Goal: Task Accomplishment & Management: Complete application form

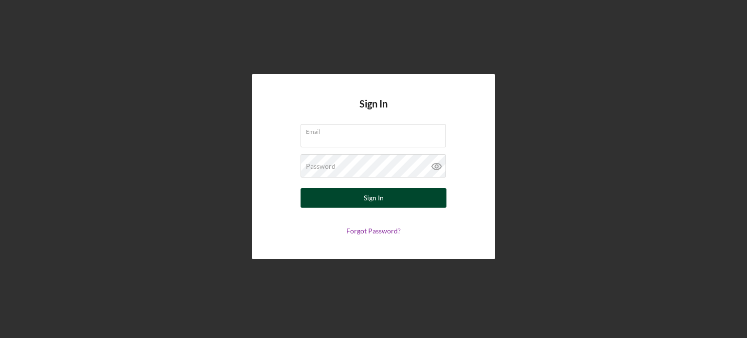
type input "[EMAIL_ADDRESS][DOMAIN_NAME]"
click at [377, 197] on div "Sign In" at bounding box center [374, 197] width 20 height 19
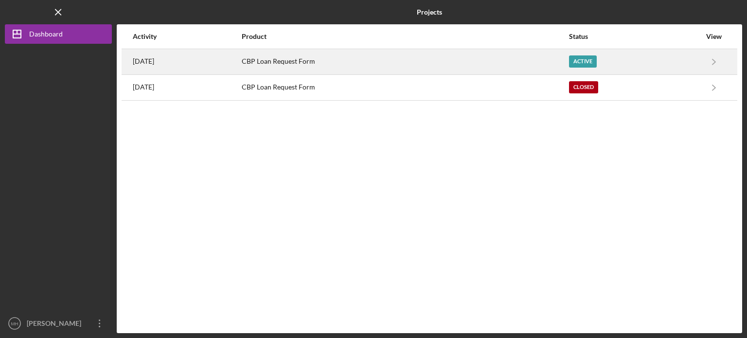
click at [288, 62] on div "CBP Loan Request Form" at bounding box center [405, 62] width 326 height 24
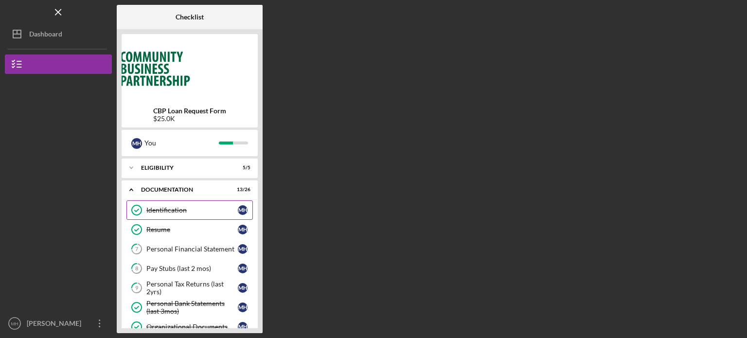
click at [219, 218] on link "Identification Identification M H" at bounding box center [189, 209] width 126 height 19
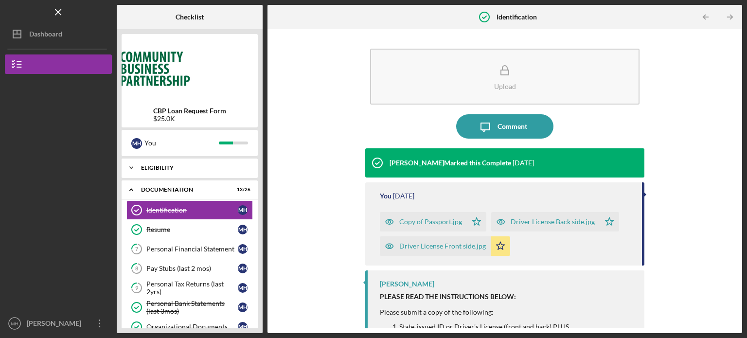
click at [128, 168] on icon "Icon/Expander" at bounding box center [131, 167] width 19 height 19
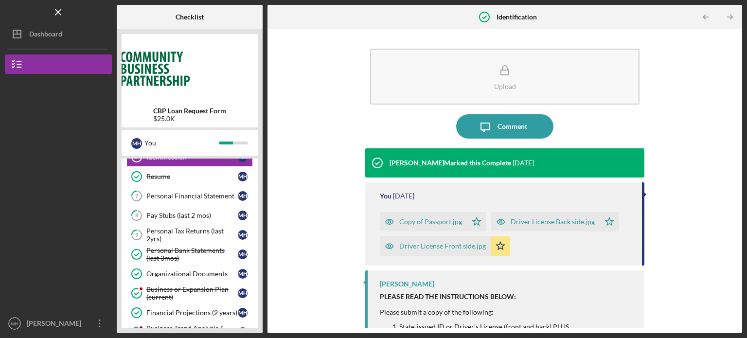
scroll to position [175, 0]
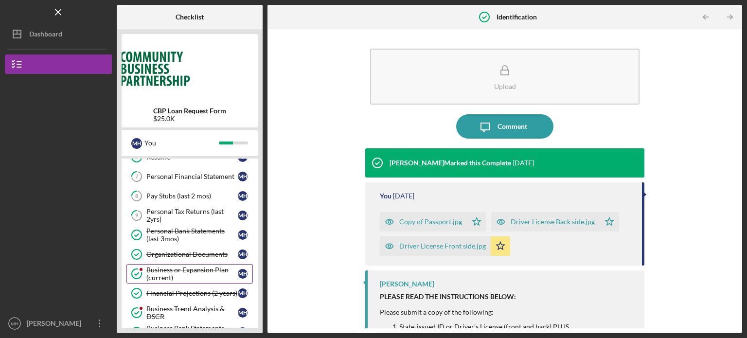
click at [161, 269] on div "Business or Expansion Plan (current)" at bounding box center [191, 274] width 91 height 16
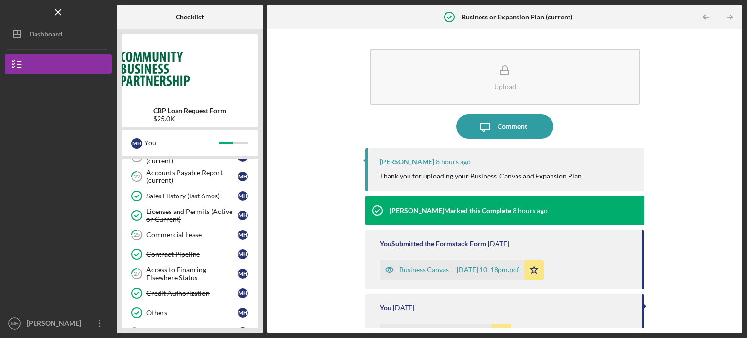
scroll to position [486, 0]
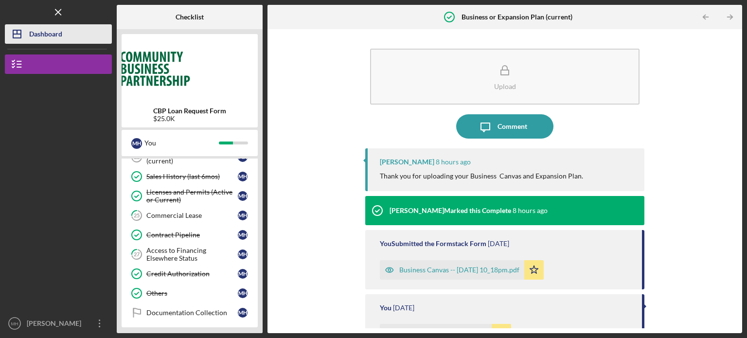
click at [44, 35] on div "Dashboard" at bounding box center [45, 35] width 33 height 22
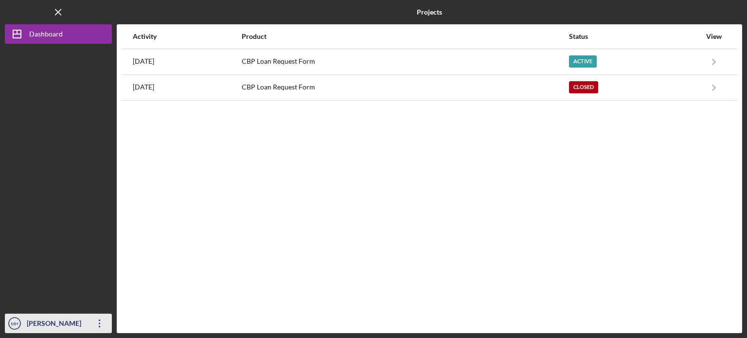
click at [14, 327] on icon "MH" at bounding box center [14, 323] width 19 height 24
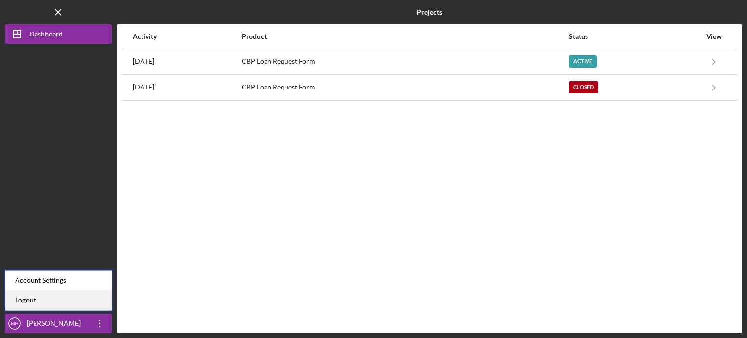
click at [21, 299] on link "Logout" at bounding box center [58, 300] width 107 height 20
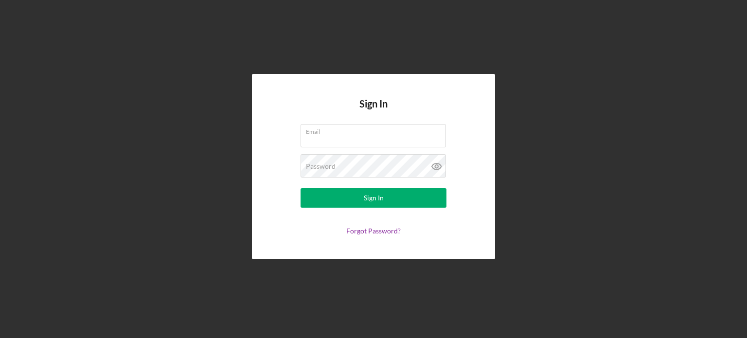
type input "[EMAIL_ADDRESS][DOMAIN_NAME]"
